Goal: Task Accomplishment & Management: Use online tool/utility

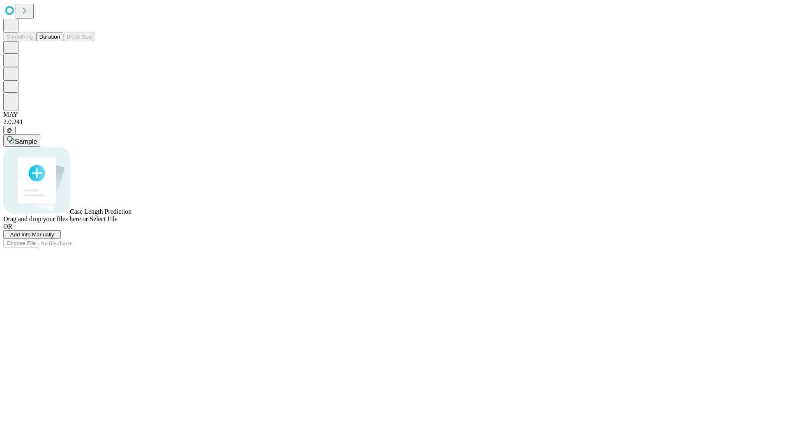
click at [60, 41] on button "Duration" at bounding box center [49, 36] width 27 height 9
click at [118, 222] on span "Select File" at bounding box center [104, 218] width 28 height 7
